Goal: Task Accomplishment & Management: Use online tool/utility

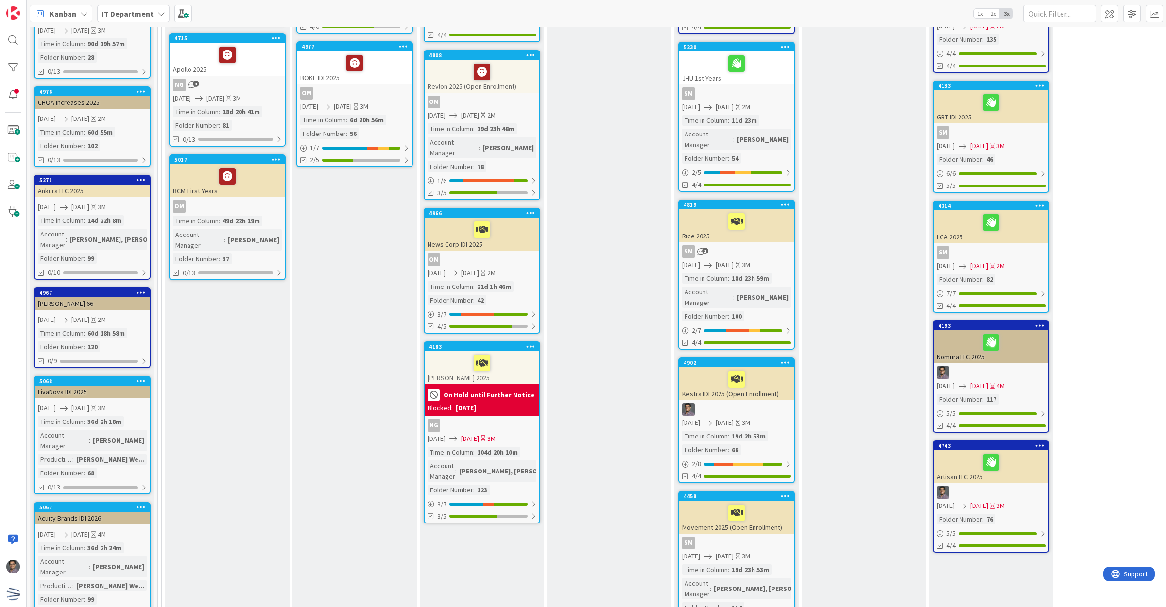
scroll to position [66, 0]
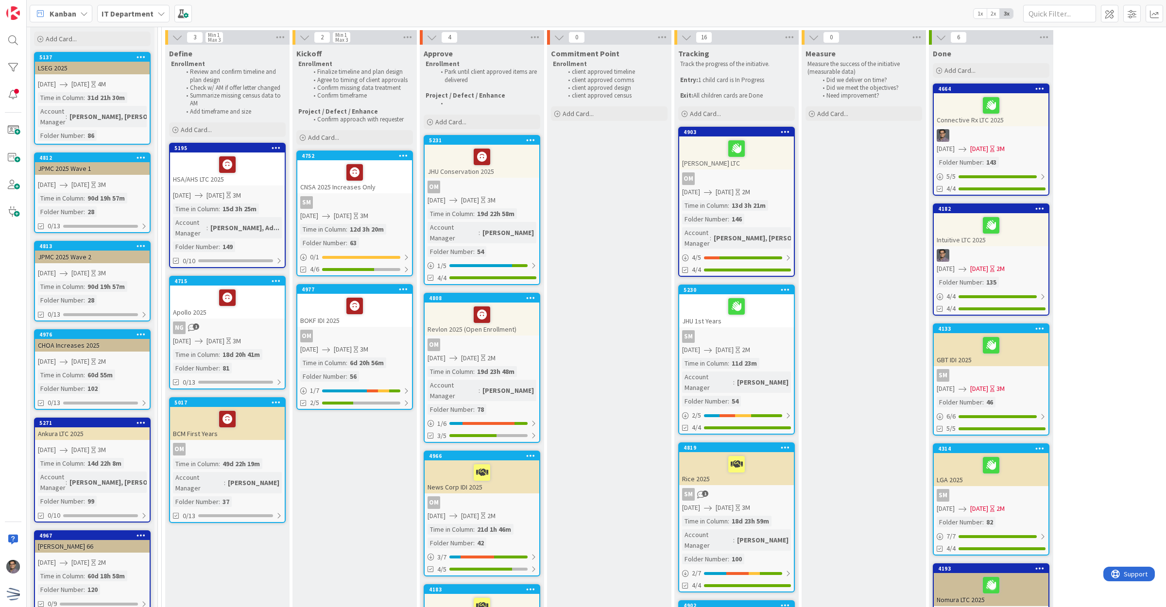
click at [243, 187] on div "5195 HSA/AHS LTC 2025 [DATE] [DATE] 3M Time in [GEOGRAPHIC_DATA] : 15d 3h 25m A…" at bounding box center [227, 205] width 117 height 125
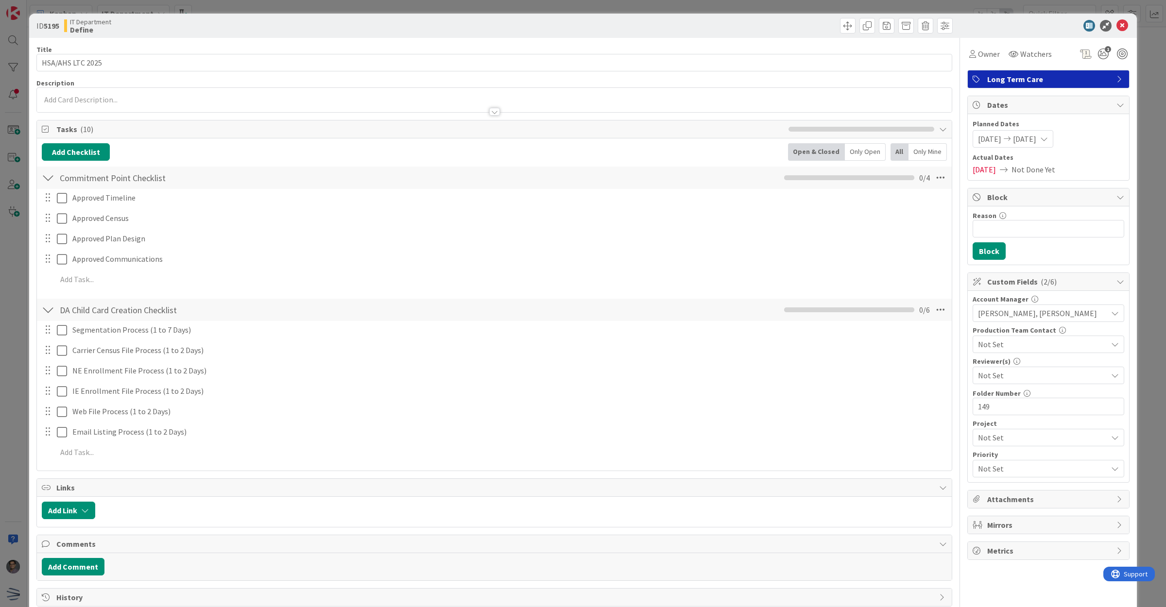
click at [988, 139] on span "[DATE]" at bounding box center [989, 139] width 23 height 12
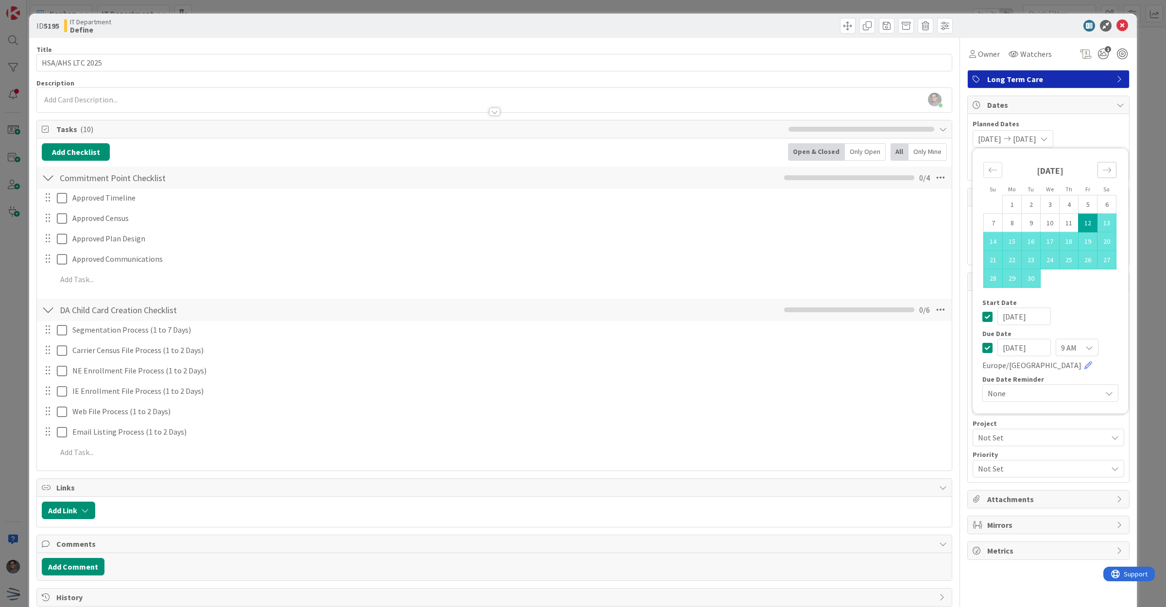
click at [1102, 173] on icon "Move forward to switch to the next month." at bounding box center [1106, 170] width 9 height 9
click at [1082, 243] on td "17" at bounding box center [1087, 241] width 19 height 18
type input "[DATE]"
click at [1101, 165] on div "Move forward to switch to the next month." at bounding box center [1106, 170] width 19 height 16
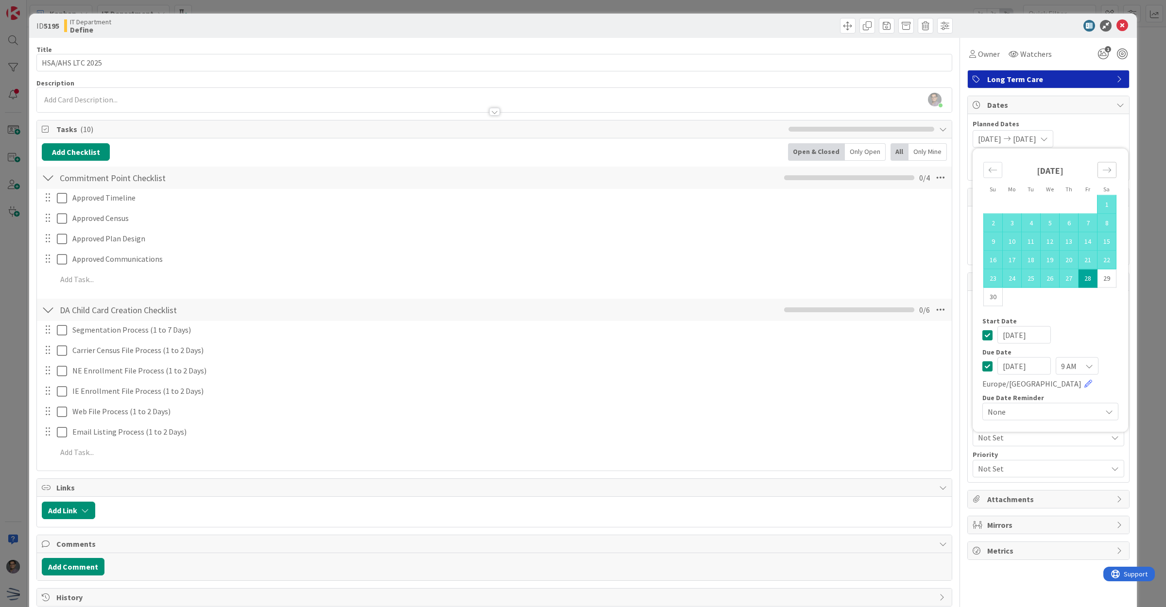
click at [1101, 165] on div "Move forward to switch to the next month." at bounding box center [1106, 170] width 19 height 16
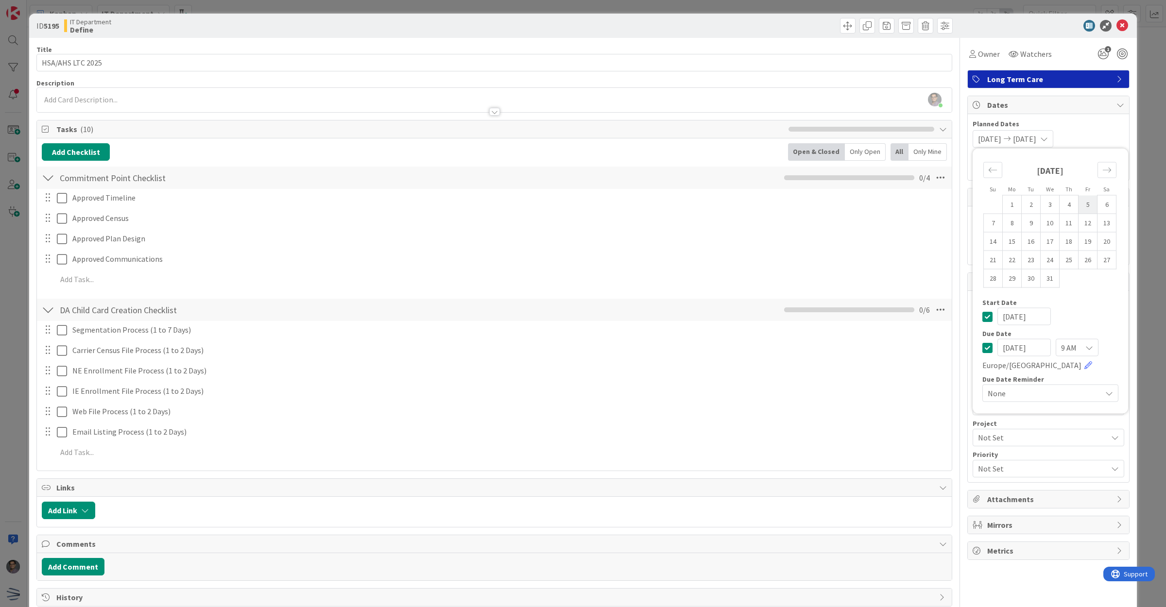
click at [1082, 209] on td "5" at bounding box center [1087, 204] width 19 height 18
type input "[DATE]"
click at [1097, 136] on div "[DATE] [DATE] Su Mo Tu We Th Fr Sa [DATE] 1 2 3 4 5 6 7 8 9 10 11 12 13 14 15 1…" at bounding box center [1048, 138] width 152 height 17
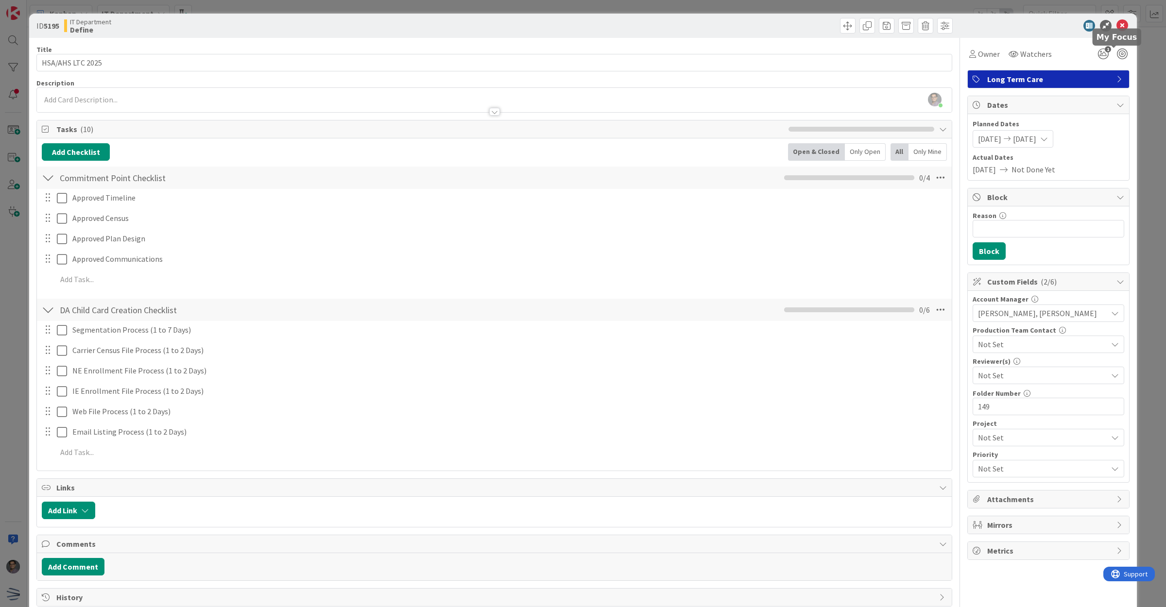
click at [1118, 22] on icon at bounding box center [1122, 26] width 12 height 12
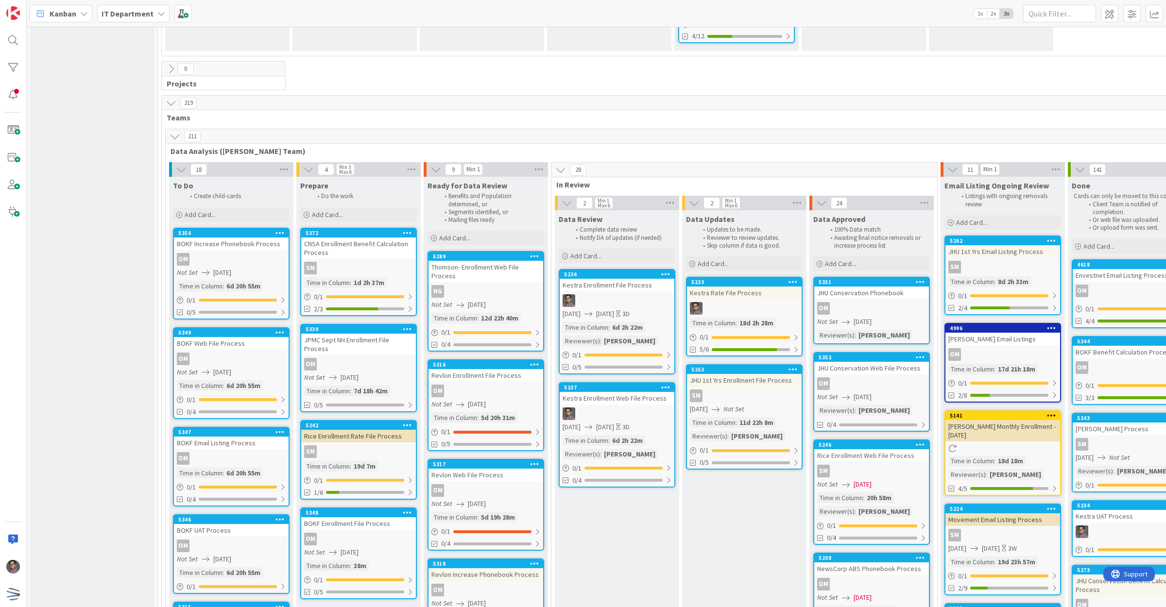
scroll to position [2491, 0]
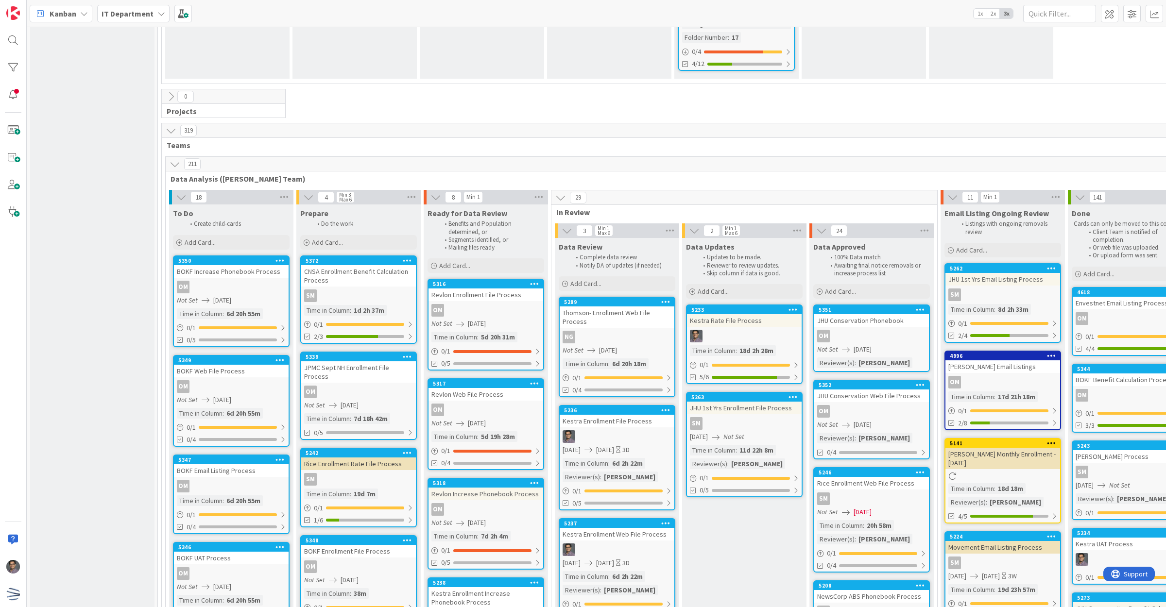
click at [650, 331] on div "NG" at bounding box center [617, 337] width 115 height 13
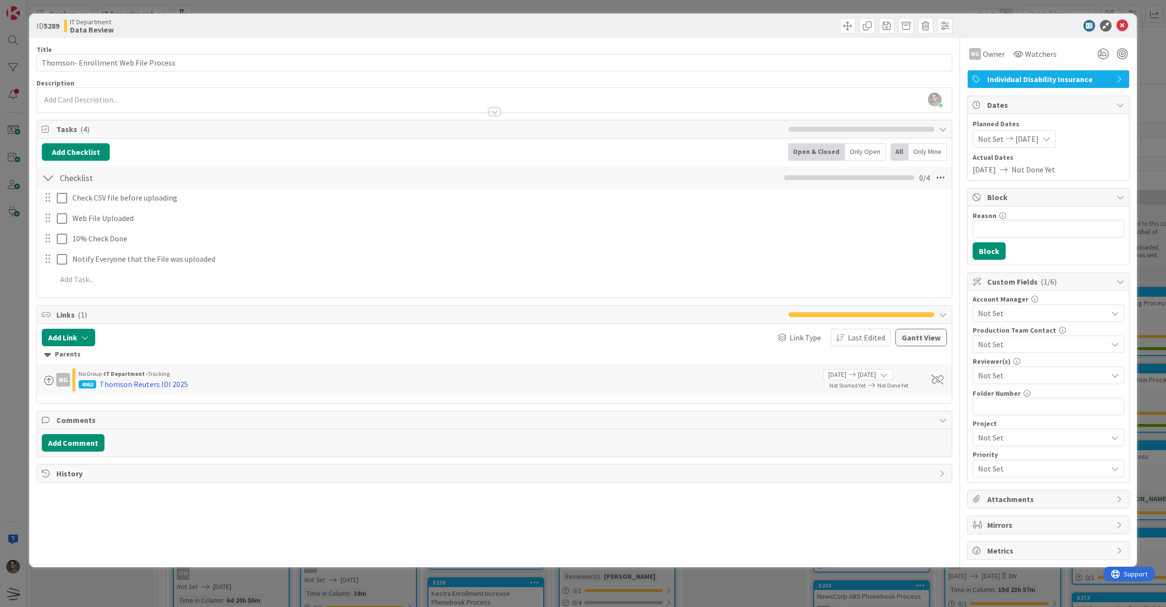
click at [1014, 379] on span "Not Set" at bounding box center [1042, 376] width 129 height 12
click at [1011, 499] on span "[PERSON_NAME]" at bounding box center [1016, 503] width 58 height 15
click at [1124, 25] on icon at bounding box center [1122, 26] width 12 height 12
